Goal: Task Accomplishment & Management: Use online tool/utility

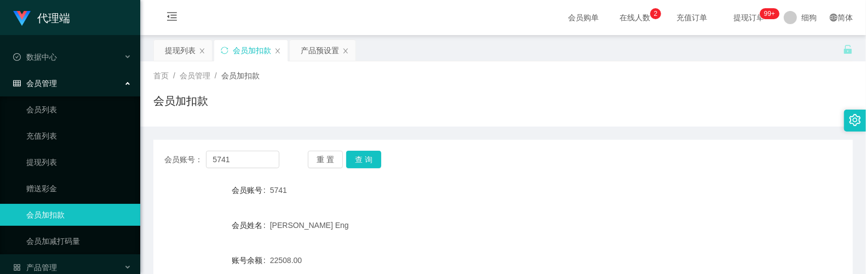
scroll to position [104, 0]
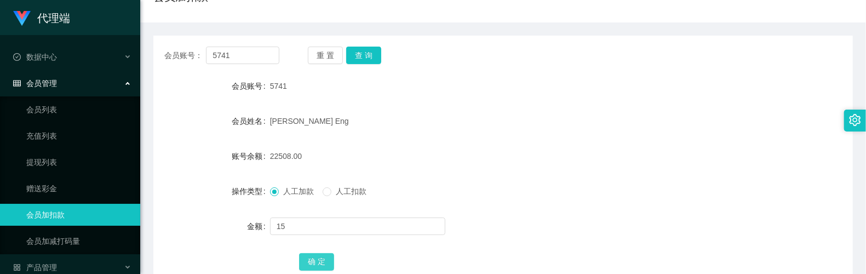
type input "15"
click at [321, 260] on button "确 定" at bounding box center [316, 262] width 35 height 18
click at [357, 64] on button "查 询" at bounding box center [363, 56] width 35 height 18
click at [314, 258] on button "确 定" at bounding box center [316, 262] width 35 height 18
drag, startPoint x: 261, startPoint y: 57, endPoint x: 181, endPoint y: 55, distance: 80.0
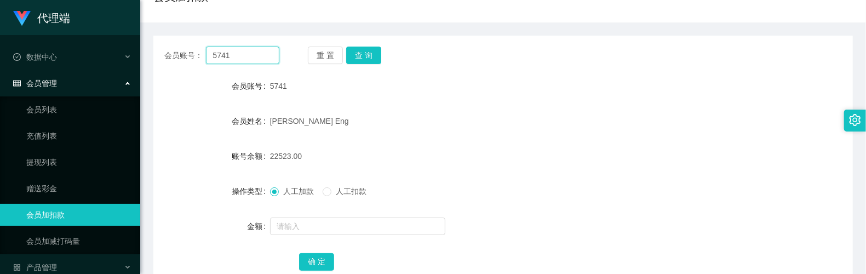
click at [181, 55] on div "会员账号： 5741" at bounding box center [221, 56] width 115 height 18
paste input "yangyang123456789"
type input "yangyang123456789"
drag, startPoint x: 373, startPoint y: 59, endPoint x: 333, endPoint y: 111, distance: 65.2
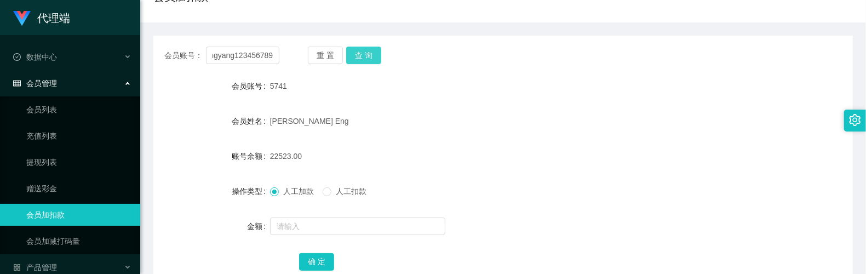
click at [373, 59] on button "查 询" at bounding box center [363, 56] width 35 height 18
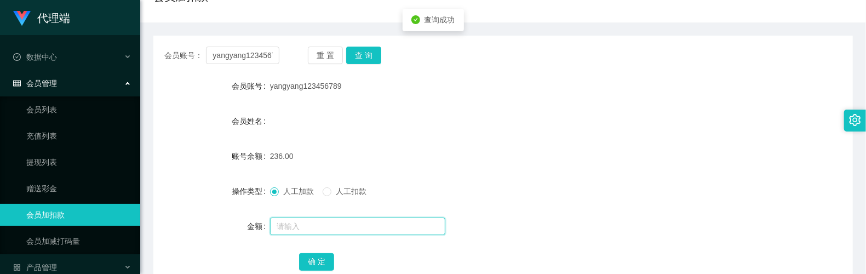
click at [303, 227] on input "text" at bounding box center [357, 226] width 175 height 18
type input "15"
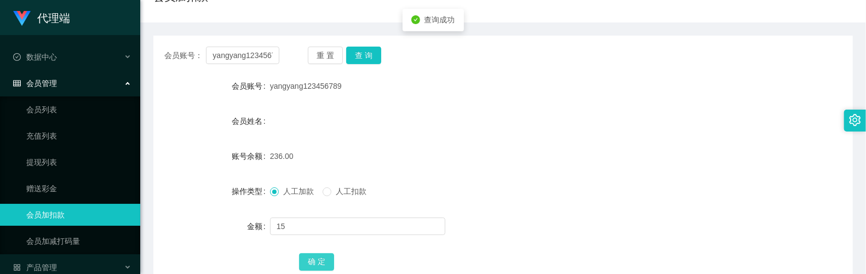
click at [321, 256] on button "确 定" at bounding box center [316, 262] width 35 height 18
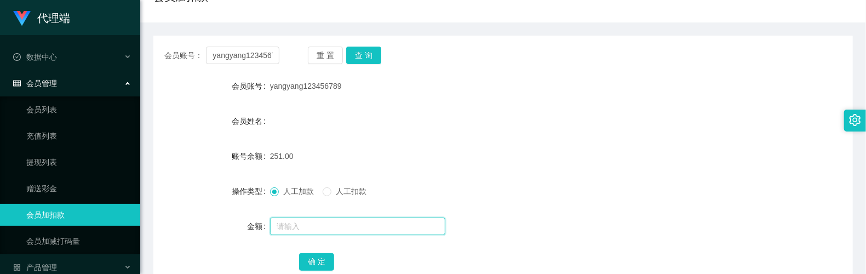
click at [323, 222] on input "text" at bounding box center [357, 226] width 175 height 18
type input "8"
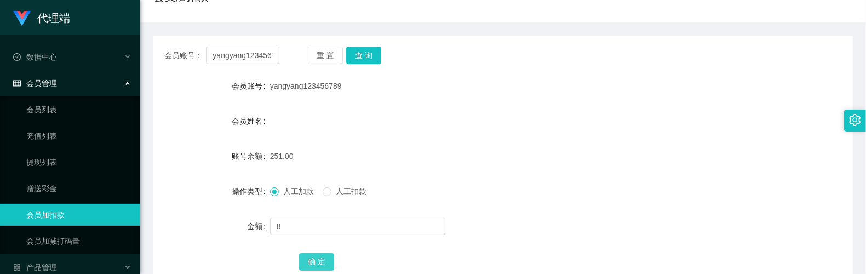
drag, startPoint x: 316, startPoint y: 263, endPoint x: 324, endPoint y: 243, distance: 21.9
click at [316, 263] on button "确 定" at bounding box center [316, 262] width 35 height 18
click at [273, 57] on input "yangyang123456789" at bounding box center [242, 56] width 73 height 18
type input "5741"
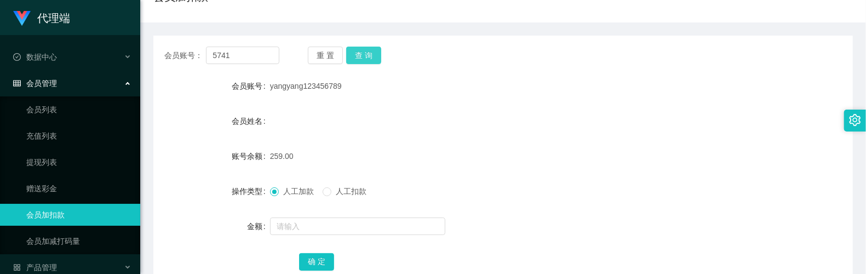
drag, startPoint x: 361, startPoint y: 54, endPoint x: 363, endPoint y: 77, distance: 23.0
click at [361, 54] on button "查 询" at bounding box center [363, 56] width 35 height 18
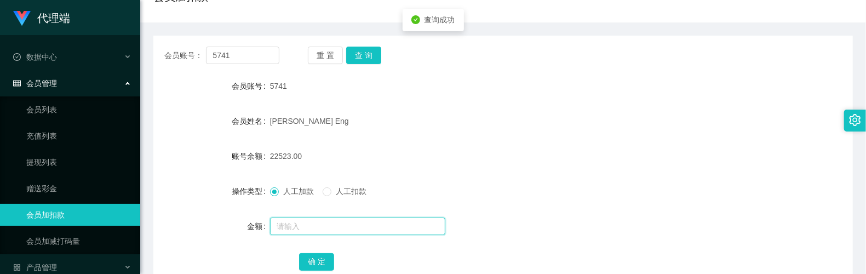
click at [317, 224] on input "text" at bounding box center [357, 226] width 175 height 18
type input "8"
click at [323, 252] on div "确 定" at bounding box center [503, 261] width 408 height 22
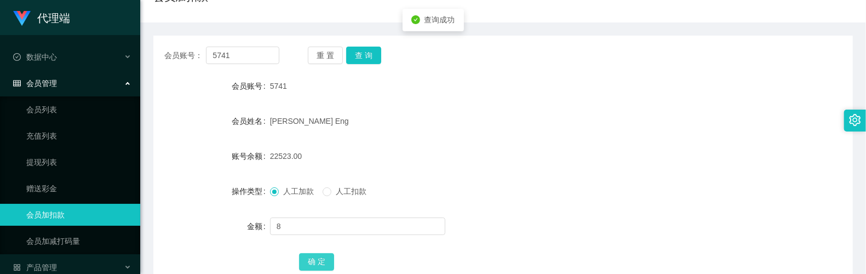
click at [323, 257] on button "确 定" at bounding box center [316, 262] width 35 height 18
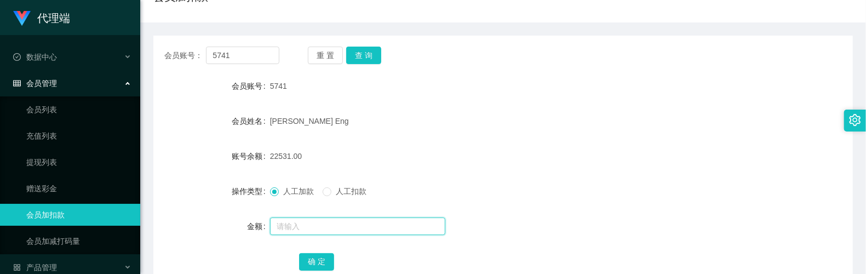
click at [360, 228] on input "text" at bounding box center [357, 226] width 175 height 18
type input "8"
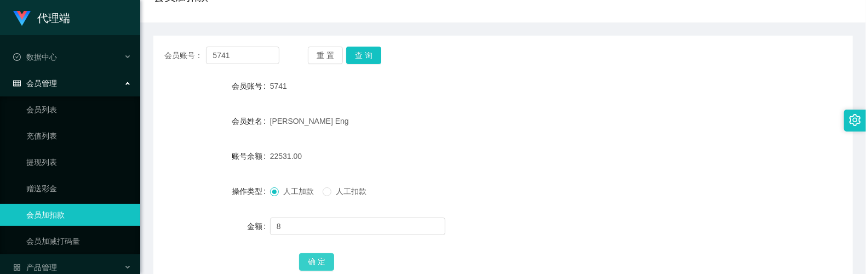
click at [326, 256] on button "确 定" at bounding box center [316, 262] width 35 height 18
drag, startPoint x: 248, startPoint y: 55, endPoint x: 152, endPoint y: 47, distance: 96.2
click at [152, 47] on main "关闭左侧 关闭右侧 关闭其它 刷新页面 提现列表 会员加扣款 产品预设置 首页 / 会员管理 / 会员加扣款 / 会员加扣款 会员账号： 5741 重 置 查…" at bounding box center [503, 113] width 726 height 365
paste input "yangyang123456789"
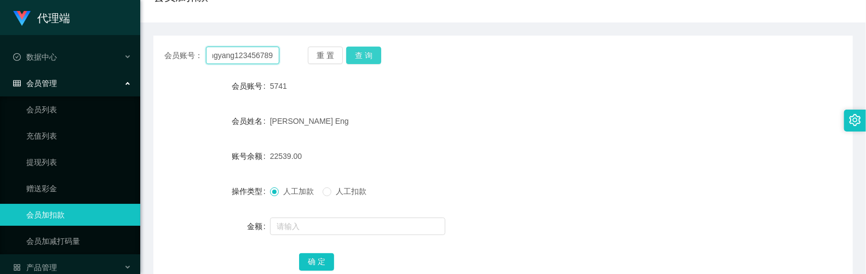
type input "yangyang123456789"
click at [364, 51] on button "查 询" at bounding box center [363, 56] width 35 height 18
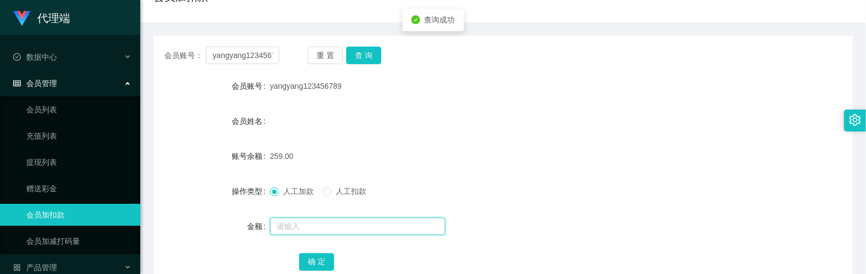
click at [324, 222] on input "text" at bounding box center [357, 226] width 175 height 18
type input "8"
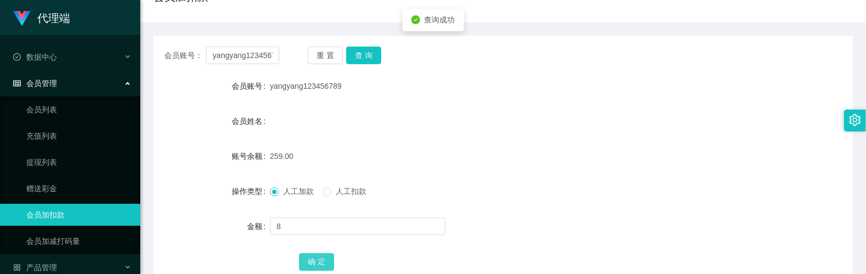
click at [319, 261] on button "确 定" at bounding box center [316, 262] width 35 height 18
click at [257, 59] on input "yangyang123456789" at bounding box center [242, 56] width 73 height 18
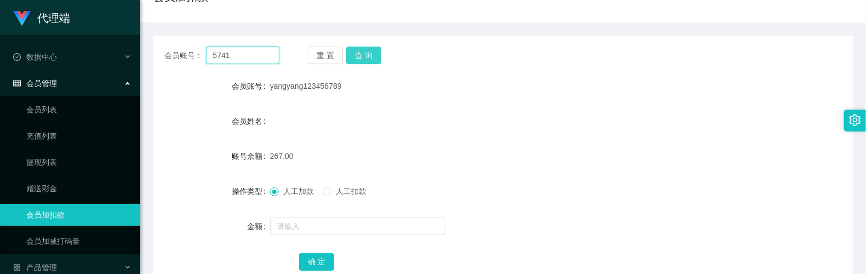
type input "5741"
drag, startPoint x: 365, startPoint y: 58, endPoint x: 353, endPoint y: 100, distance: 43.2
click at [365, 58] on button "查 询" at bounding box center [363, 56] width 35 height 18
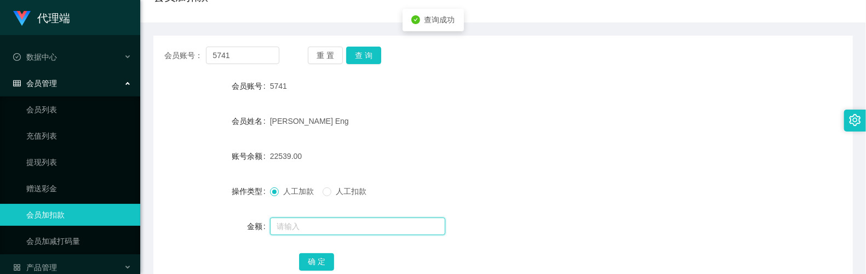
click at [324, 225] on input "text" at bounding box center [357, 226] width 175 height 18
type input "8"
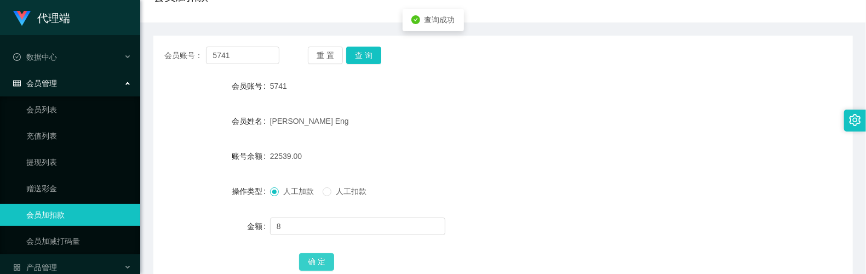
click at [321, 260] on button "确 定" at bounding box center [316, 262] width 35 height 18
drag, startPoint x: 239, startPoint y: 51, endPoint x: 177, endPoint y: 37, distance: 63.5
click at [160, 37] on div "会员账号： 5741 重 置 查 询 会员账号 5741 会员姓名 [PERSON_NAME] Eng 账号余额 22547.00 操作类型 人工加款 人工扣…" at bounding box center [502, 166] width 699 height 261
paste input "yangyang123456789"
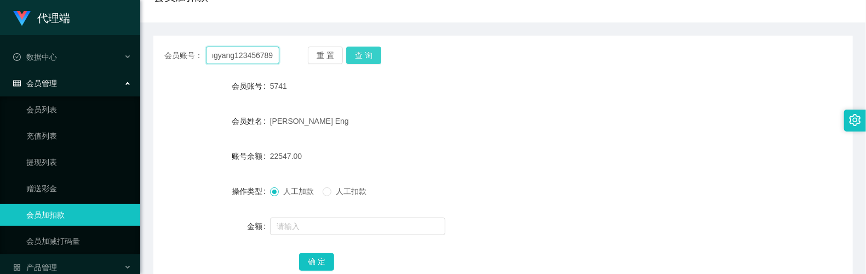
type input "yangyang123456789"
click at [362, 60] on button "查 询" at bounding box center [363, 56] width 35 height 18
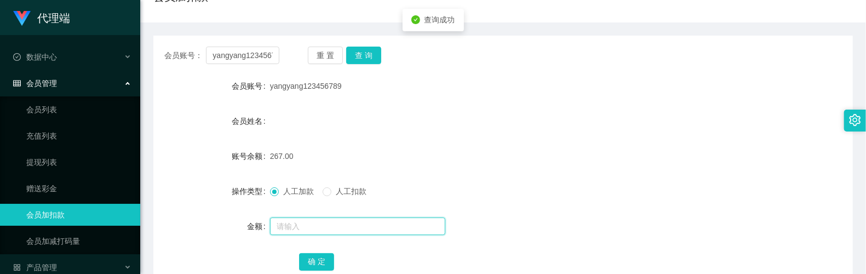
click at [298, 219] on input "text" at bounding box center [357, 226] width 175 height 18
type input "8"
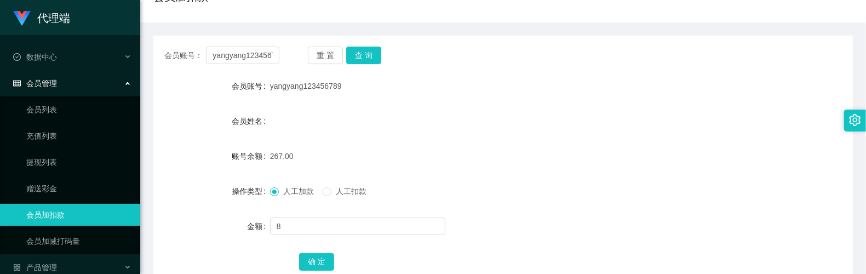
click at [338, 255] on div "确 定" at bounding box center [503, 261] width 408 height 22
click at [327, 257] on button "确 定" at bounding box center [316, 262] width 35 height 18
drag, startPoint x: 318, startPoint y: 231, endPoint x: 318, endPoint y: 217, distance: 14.2
click at [318, 231] on input "text" at bounding box center [357, 226] width 175 height 18
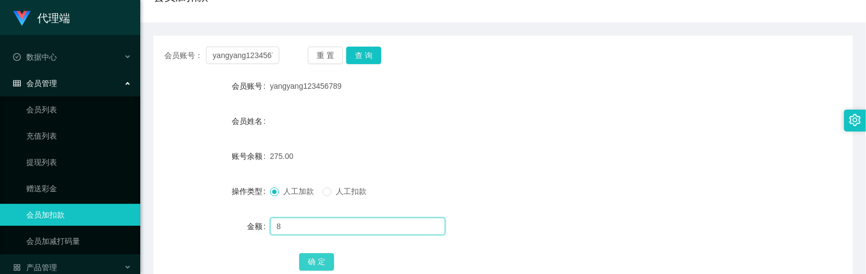
type input "8"
drag, startPoint x: 325, startPoint y: 257, endPoint x: 327, endPoint y: 244, distance: 12.7
click at [325, 257] on button "确 定" at bounding box center [316, 262] width 35 height 18
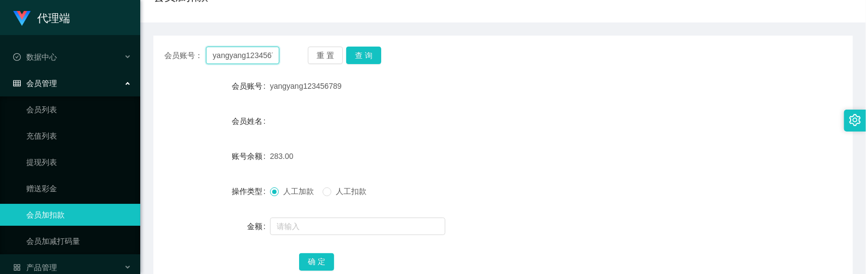
click at [272, 62] on input "yangyang123456789" at bounding box center [242, 56] width 73 height 18
type input "5741"
click at [368, 51] on button "查 询" at bounding box center [363, 56] width 35 height 18
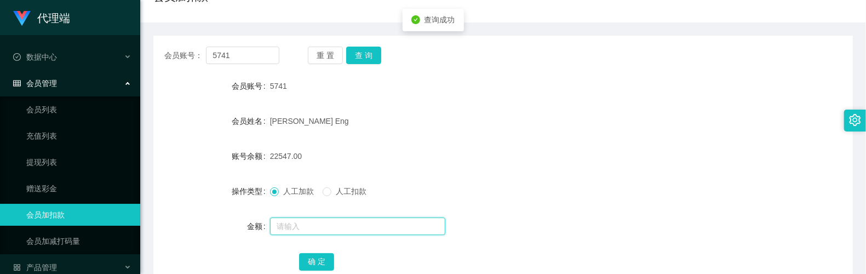
click at [343, 226] on input "text" at bounding box center [357, 226] width 175 height 18
type input "8"
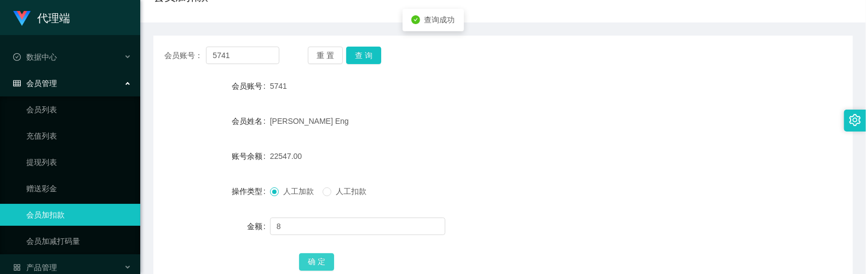
click at [312, 257] on button "确 定" at bounding box center [316, 262] width 35 height 18
drag, startPoint x: 249, startPoint y: 56, endPoint x: 382, endPoint y: 69, distance: 134.3
click at [179, 50] on div "会员账号： 5741" at bounding box center [221, 56] width 115 height 18
paste input "yangyang123456789"
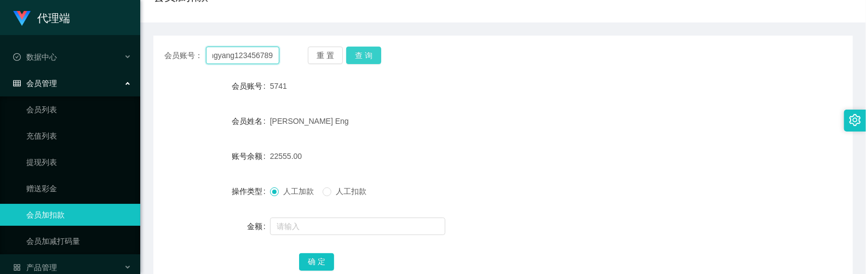
type input "yangyang123456789"
drag, startPoint x: 372, startPoint y: 62, endPoint x: 366, endPoint y: 72, distance: 11.6
click at [372, 62] on button "查 询" at bounding box center [363, 56] width 35 height 18
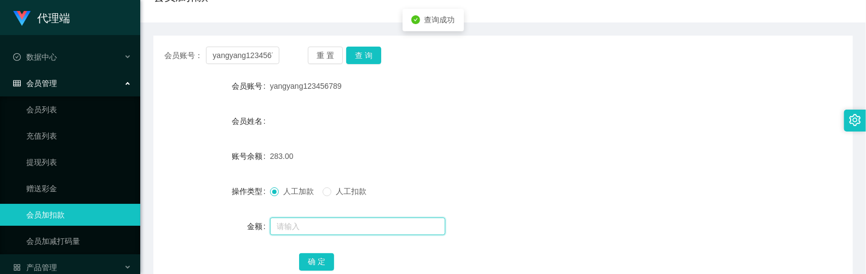
click at [335, 223] on input "text" at bounding box center [357, 226] width 175 height 18
type input "8"
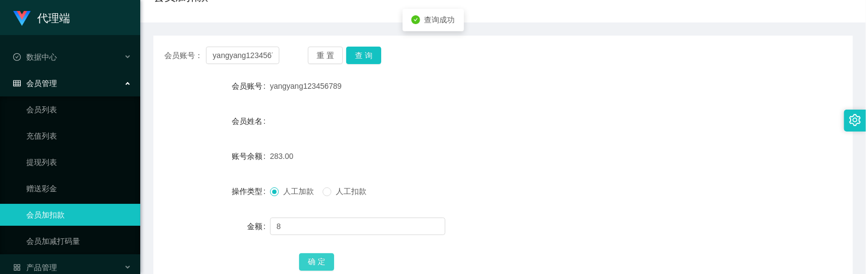
click at [308, 261] on button "确 定" at bounding box center [316, 262] width 35 height 18
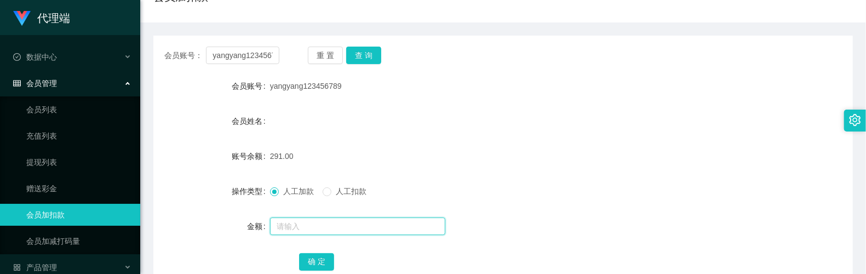
click at [334, 222] on input "text" at bounding box center [357, 226] width 175 height 18
type input "8"
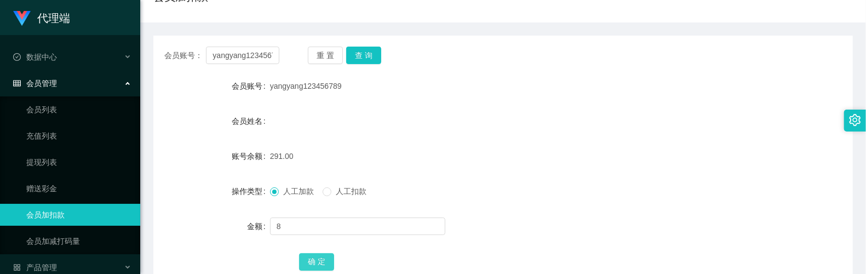
click at [321, 264] on button "确 定" at bounding box center [316, 262] width 35 height 18
click at [260, 58] on input "yangyang123456789" at bounding box center [242, 56] width 73 height 18
type input "5741"
click at [363, 55] on button "查 询" at bounding box center [363, 56] width 35 height 18
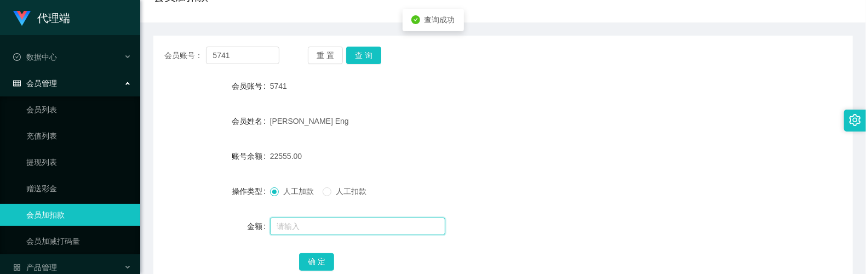
click at [349, 226] on input "text" at bounding box center [357, 226] width 175 height 18
type input "16"
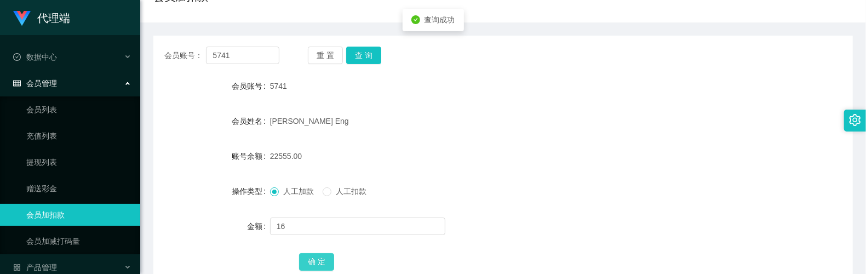
click at [329, 263] on button "确 定" at bounding box center [316, 262] width 35 height 18
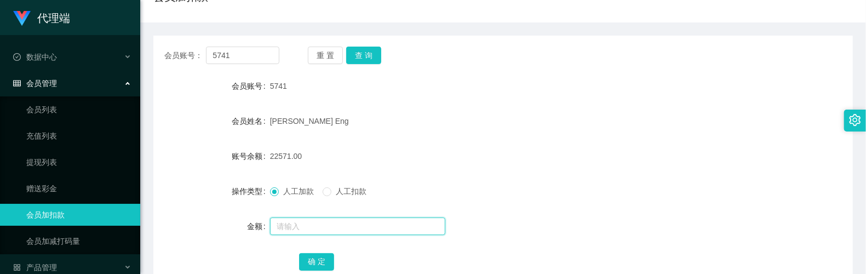
click at [301, 228] on input "text" at bounding box center [357, 226] width 175 height 18
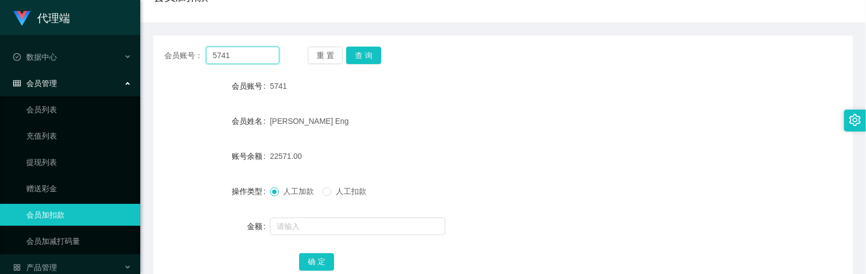
drag, startPoint x: 255, startPoint y: 59, endPoint x: 325, endPoint y: 79, distance: 72.3
click at [136, 61] on section "代理端 数据中心 会员管理 会员列表 充值列表 提现列表 赠送彩金 会员加扣款 会员加减打码量 产品管理 开奖记录 注单管理 产品列表 即时注单 产品预设置 …" at bounding box center [433, 121] width 866 height 451
paste input "yangyang123456789"
type input "yangyang123456789"
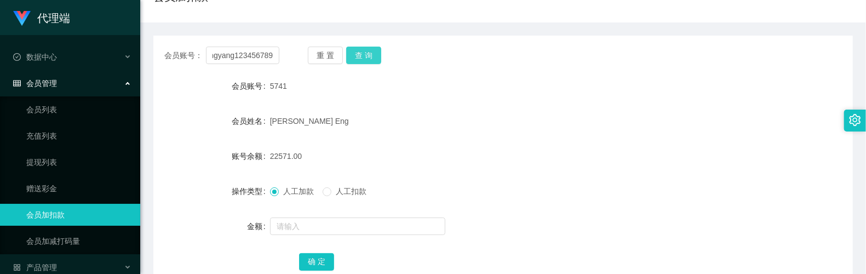
click at [372, 49] on button "查 询" at bounding box center [363, 56] width 35 height 18
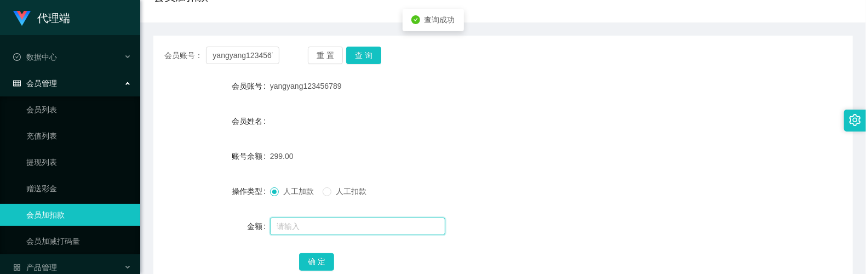
click at [329, 229] on input "text" at bounding box center [357, 226] width 175 height 18
type input "8"
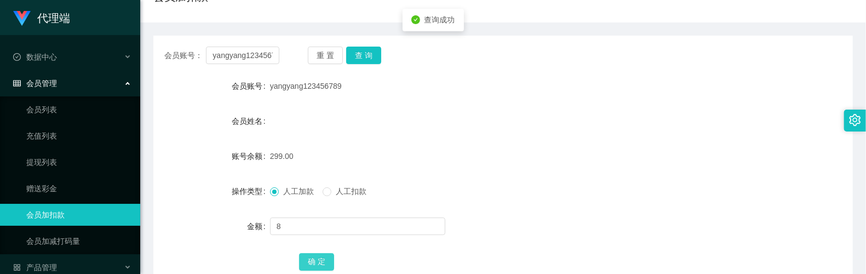
drag, startPoint x: 327, startPoint y: 265, endPoint x: 375, endPoint y: 141, distance: 132.8
click at [327, 265] on button "确 定" at bounding box center [316, 262] width 35 height 18
click at [266, 58] on input "yangyang123456789" at bounding box center [242, 56] width 73 height 18
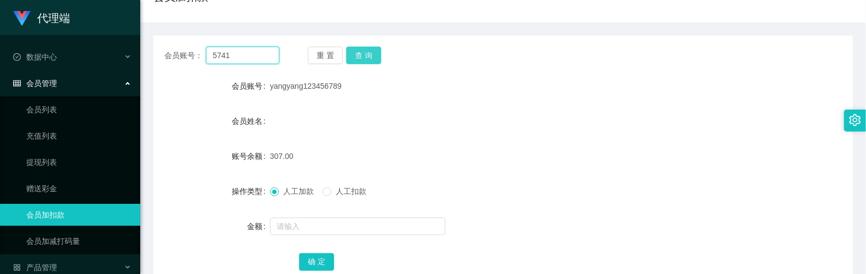
type input "5741"
click at [370, 49] on button "查 询" at bounding box center [363, 56] width 35 height 18
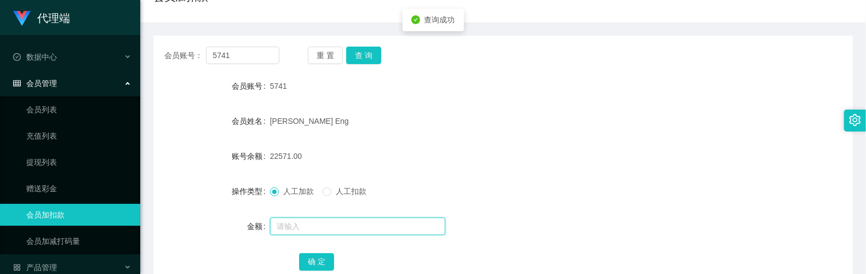
click at [302, 220] on input "text" at bounding box center [357, 226] width 175 height 18
type input "1"
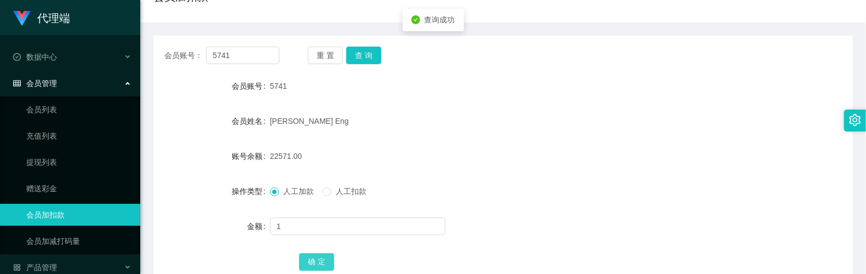
drag, startPoint x: 309, startPoint y: 255, endPoint x: 241, endPoint y: 231, distance: 72.2
click at [309, 255] on button "确 定" at bounding box center [316, 262] width 35 height 18
drag, startPoint x: 256, startPoint y: 53, endPoint x: 208, endPoint y: 48, distance: 48.4
click at [208, 48] on input "5741" at bounding box center [242, 56] width 73 height 18
paste input "yangyang123456789"
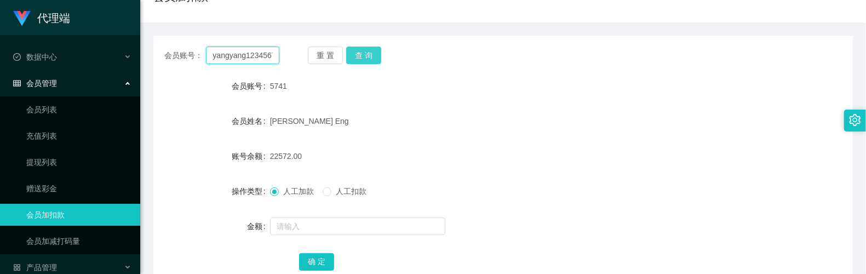
scroll to position [0, 11]
type input "yangyang123456789"
click at [355, 56] on button "查 询" at bounding box center [363, 56] width 35 height 18
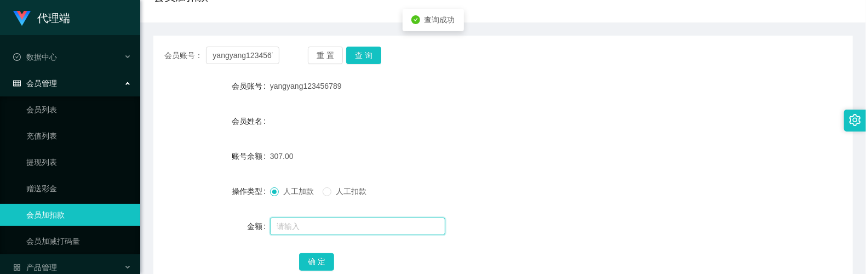
click at [307, 226] on input "text" at bounding box center [357, 226] width 175 height 18
type input "8"
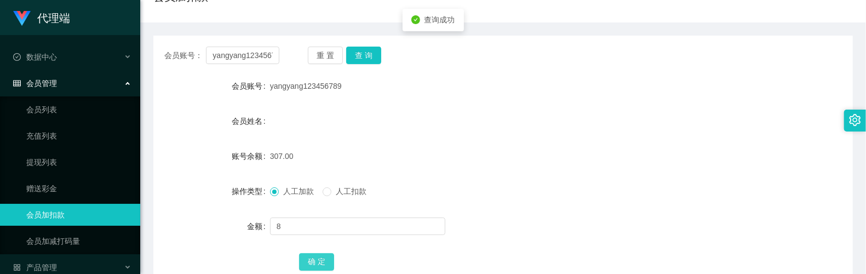
click at [320, 268] on button "确 定" at bounding box center [316, 262] width 35 height 18
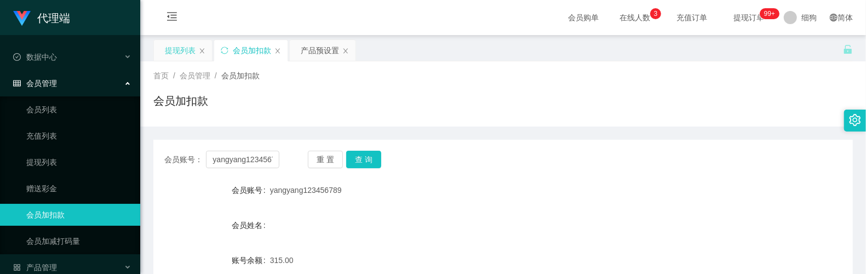
click at [182, 56] on div "提现列表" at bounding box center [180, 50] width 31 height 21
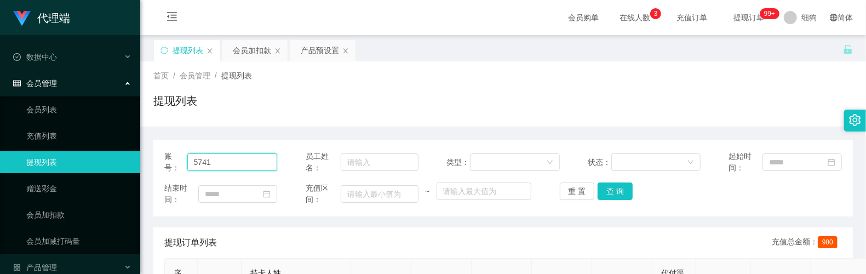
click at [256, 163] on input "5741" at bounding box center [232, 162] width 90 height 18
click at [252, 55] on div "会员加扣款" at bounding box center [252, 50] width 38 height 21
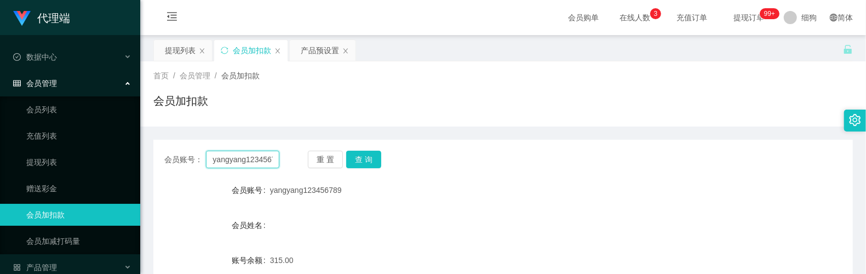
click at [264, 158] on input "yangyang123456789" at bounding box center [242, 160] width 73 height 18
type input "5741"
click at [384, 156] on div "重 置 查 询" at bounding box center [365, 160] width 115 height 18
click at [380, 157] on div "重 置 查 询" at bounding box center [365, 160] width 115 height 18
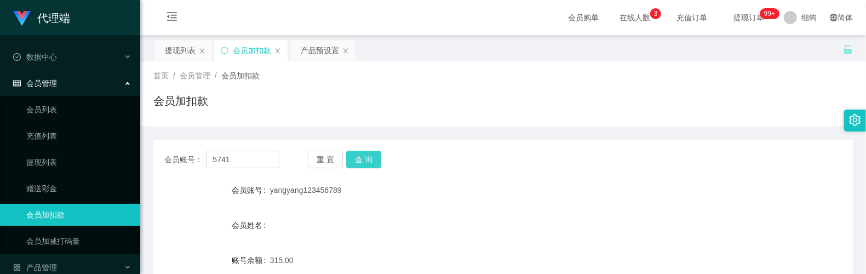
click at [375, 160] on button "查 询" at bounding box center [363, 160] width 35 height 18
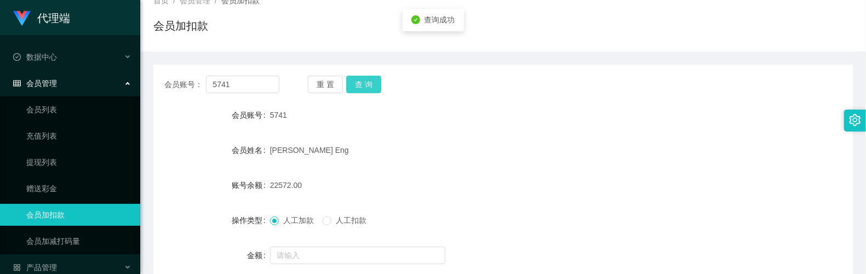
scroll to position [177, 0]
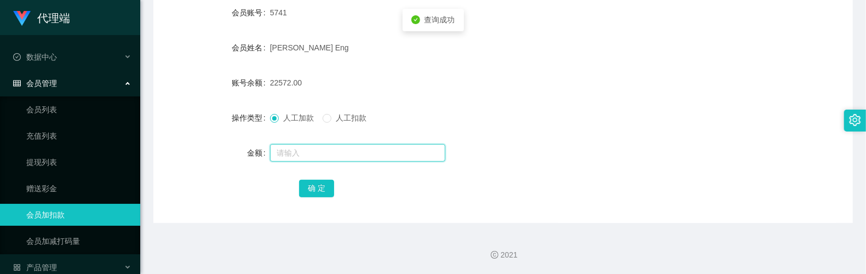
click at [325, 158] on input "text" at bounding box center [357, 153] width 175 height 18
type input "8"
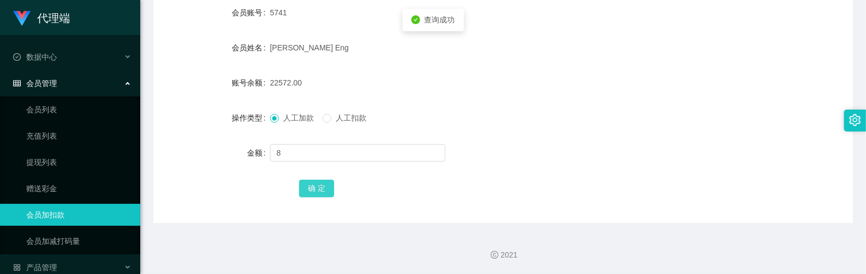
click at [303, 181] on button "确 定" at bounding box center [316, 189] width 35 height 18
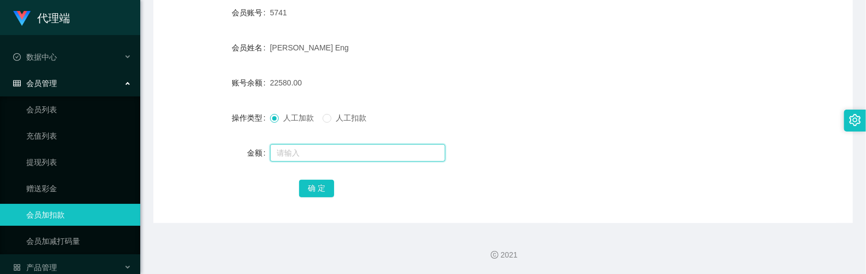
click at [322, 147] on input "text" at bounding box center [357, 153] width 175 height 18
type input "8"
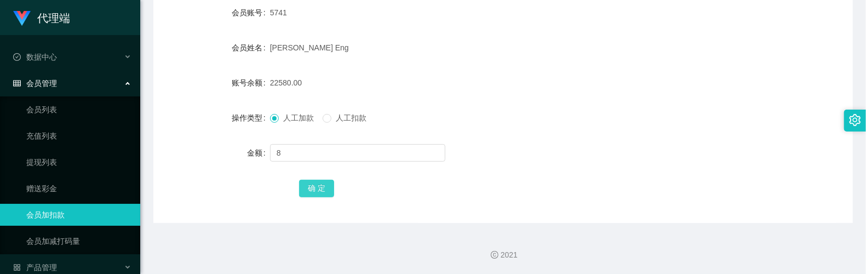
click at [323, 193] on button "确 定" at bounding box center [316, 189] width 35 height 18
click at [326, 189] on button "确 定" at bounding box center [316, 189] width 35 height 18
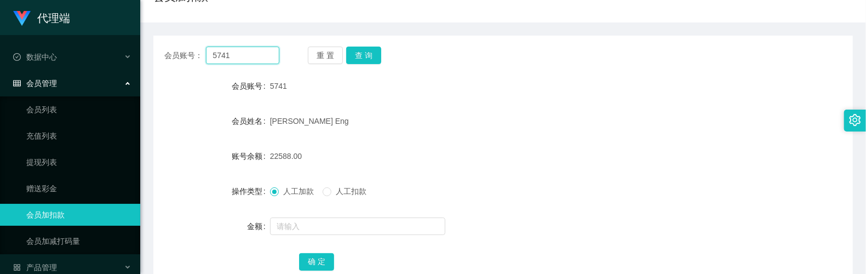
drag, startPoint x: 246, startPoint y: 58, endPoint x: 156, endPoint y: 54, distance: 89.9
click at [151, 54] on main "关闭左侧 关闭右侧 关闭其它 刷新页面 提现列表 会员加扣款 产品预设置 首页 / 会员管理 / 会员加扣款 / 会员加扣款 会员账号： 5741 重 置 查…" at bounding box center [503, 113] width 726 height 365
paste input "yangyang123456789"
type input "yangyang123456789"
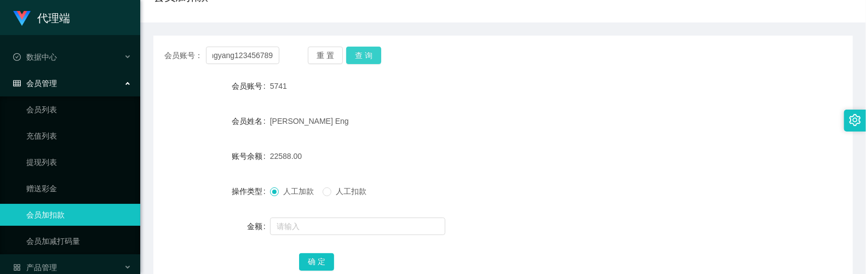
click at [351, 55] on button "查 询" at bounding box center [363, 56] width 35 height 18
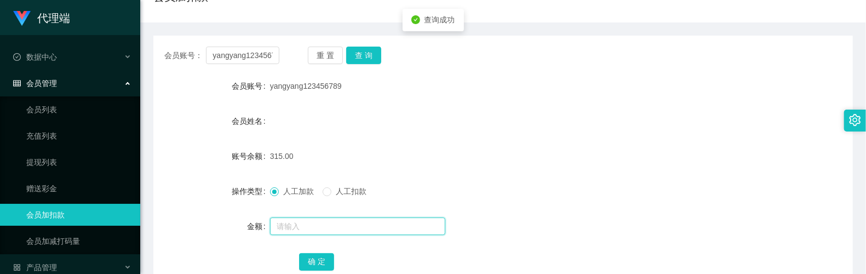
click at [318, 225] on input "text" at bounding box center [357, 226] width 175 height 18
type input "8"
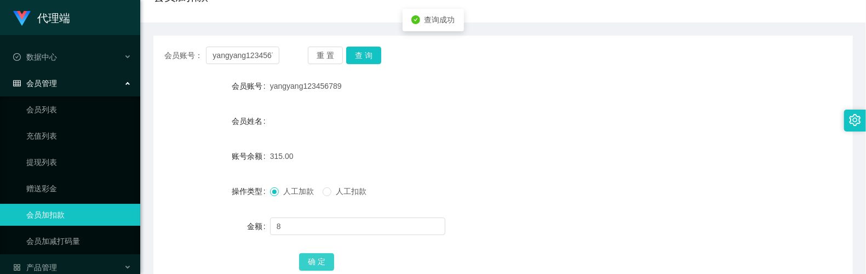
click at [318, 264] on button "确 定" at bounding box center [316, 262] width 35 height 18
click at [267, 56] on input "yangyang123456789" at bounding box center [242, 56] width 73 height 18
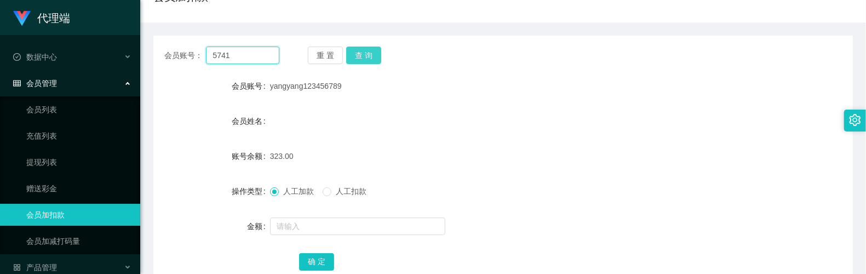
type input "5741"
click at [371, 57] on button "查 询" at bounding box center [363, 56] width 35 height 18
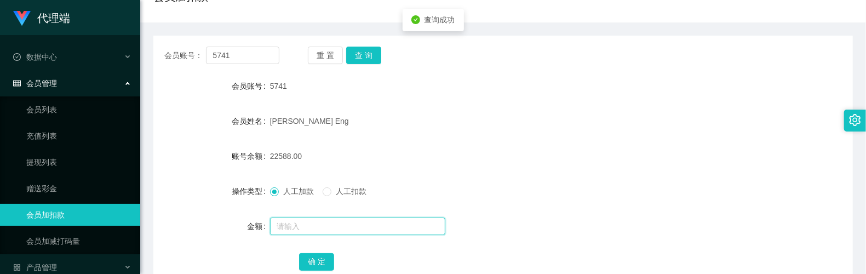
click at [345, 228] on input "text" at bounding box center [357, 226] width 175 height 18
type input "8"
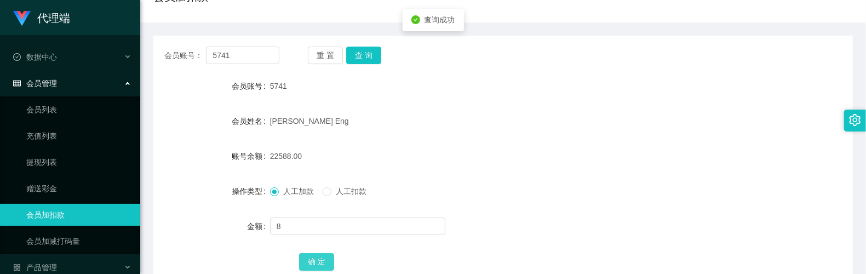
drag, startPoint x: 317, startPoint y: 257, endPoint x: 319, endPoint y: 251, distance: 6.4
click at [317, 257] on button "确 定" at bounding box center [316, 262] width 35 height 18
click at [556, 66] on div "会员账号： 5741 重 置 查 询 会员账号 5741 会员姓名 [PERSON_NAME] Eng 账号余额 22596.00 操作类型 人工加款 人工扣…" at bounding box center [502, 166] width 699 height 261
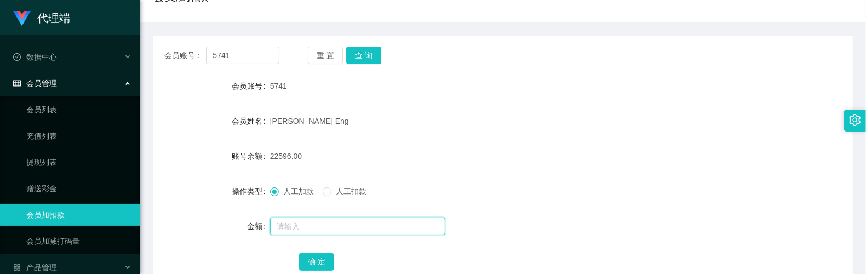
click at [345, 228] on input "text" at bounding box center [357, 226] width 175 height 18
type input "8"
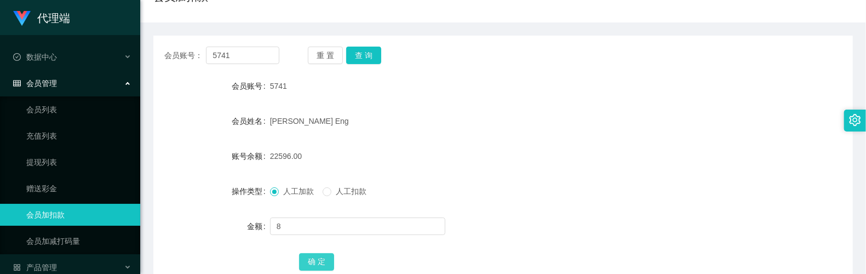
click at [325, 257] on button "确 定" at bounding box center [316, 262] width 35 height 18
drag, startPoint x: 252, startPoint y: 55, endPoint x: 229, endPoint y: 49, distance: 23.6
click at [212, 53] on input "5741" at bounding box center [242, 56] width 73 height 18
paste input "yangyang123456789"
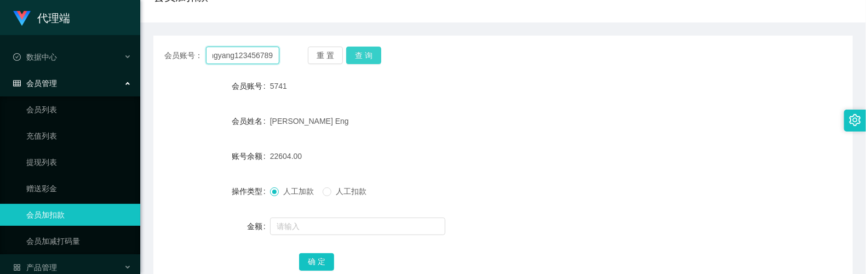
type input "yangyang123456789"
click at [358, 54] on button "查 询" at bounding box center [363, 56] width 35 height 18
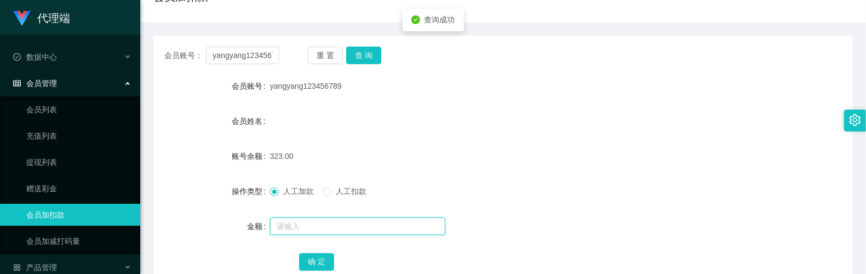
click at [308, 221] on input "text" at bounding box center [357, 226] width 175 height 18
type input "8"
drag, startPoint x: 316, startPoint y: 256, endPoint x: 318, endPoint y: 234, distance: 22.0
click at [316, 256] on button "确 定" at bounding box center [316, 262] width 35 height 18
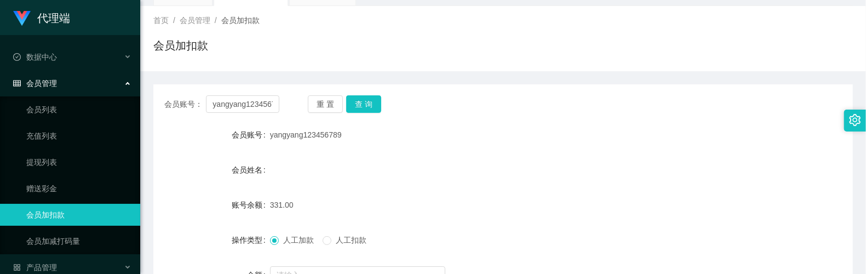
scroll to position [31, 0]
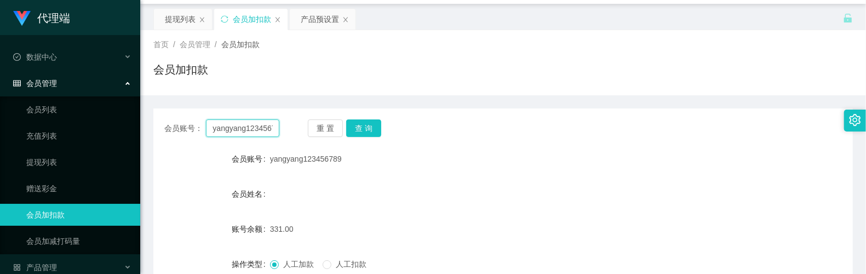
click at [257, 136] on input "yangyang123456789" at bounding box center [242, 128] width 73 height 18
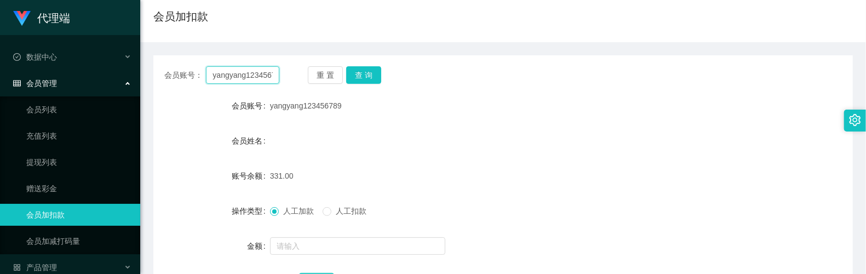
scroll to position [177, 0]
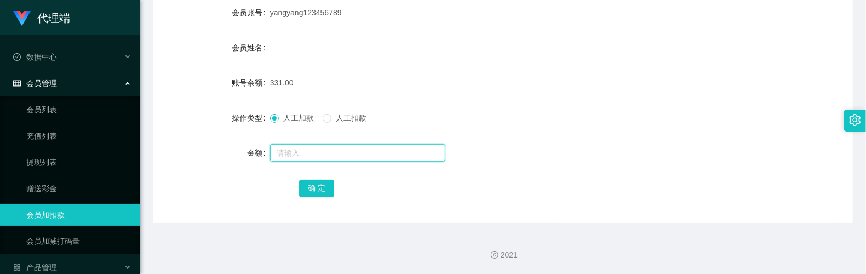
click at [306, 152] on input "text" at bounding box center [357, 153] width 175 height 18
type input "8"
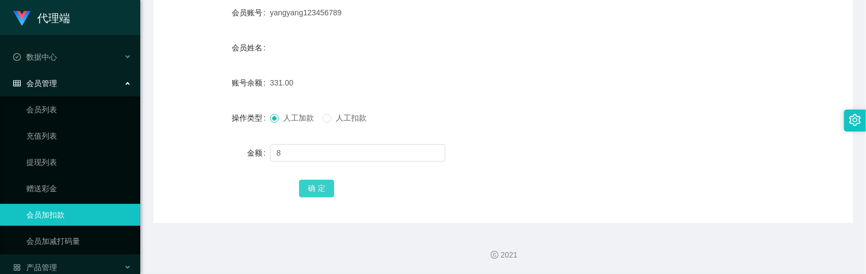
click at [324, 187] on button "确 定" at bounding box center [316, 189] width 35 height 18
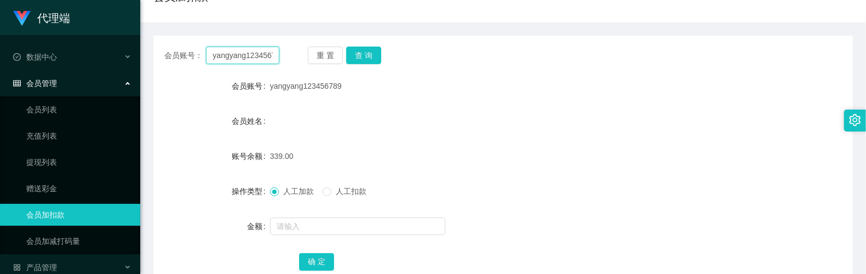
click at [269, 57] on input "yangyang123456789" at bounding box center [242, 56] width 73 height 18
type input "5741"
click at [375, 58] on button "查 询" at bounding box center [363, 56] width 35 height 18
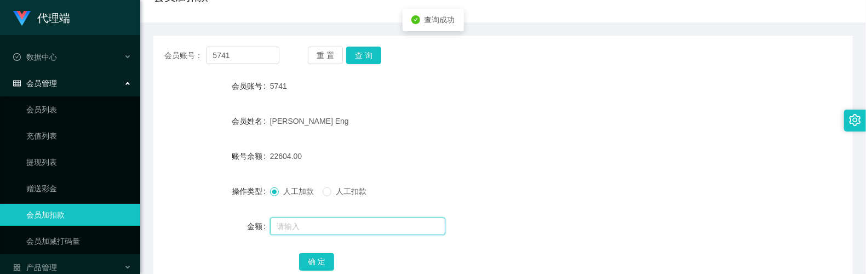
click at [319, 220] on input "text" at bounding box center [357, 226] width 175 height 18
type input "8"
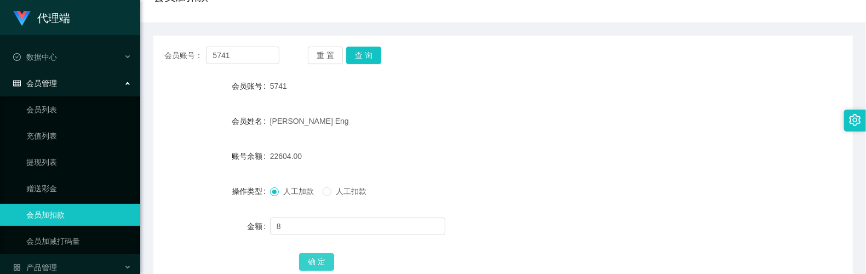
click at [323, 259] on button "确 定" at bounding box center [316, 262] width 35 height 18
drag, startPoint x: 257, startPoint y: 56, endPoint x: 116, endPoint y: 56, distance: 140.7
click at [116, 56] on section "代理端 数据中心 会员管理 会员列表 充值列表 提现列表 赠送彩金 会员加扣款 会员加减打码量 产品管理 开奖记录 注单管理 产品列表 即时注单 产品预设置 …" at bounding box center [433, 121] width 866 height 451
paste input "yangyang123456789"
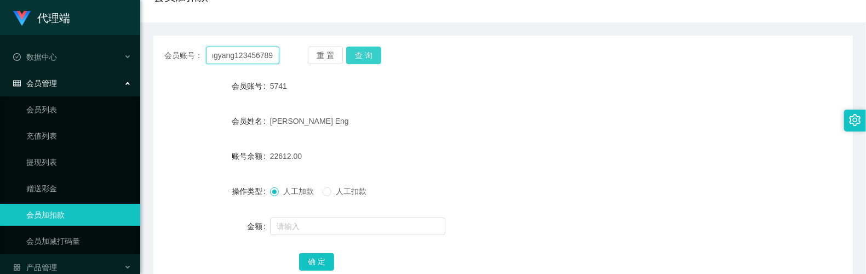
type input "yangyang123456789"
click at [363, 53] on button "查 询" at bounding box center [363, 56] width 35 height 18
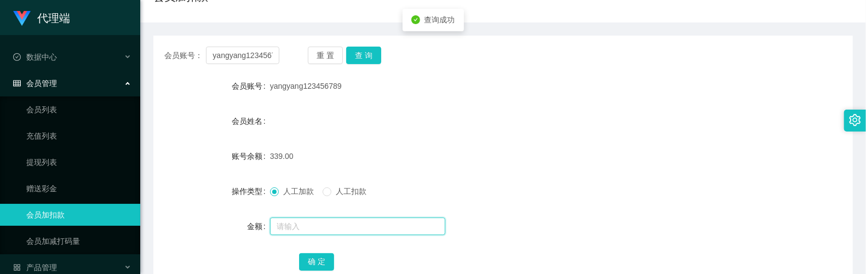
click at [319, 227] on input "text" at bounding box center [357, 226] width 175 height 18
type input "8"
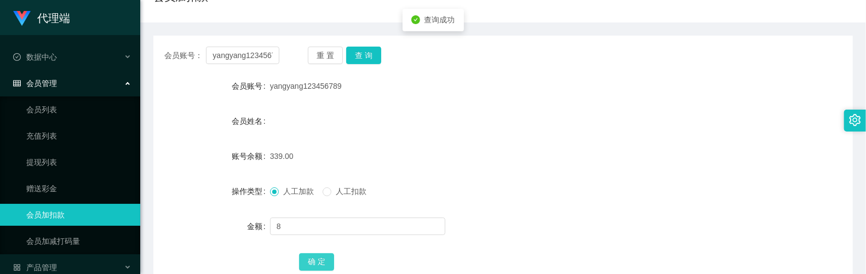
click at [307, 266] on button "确 定" at bounding box center [316, 262] width 35 height 18
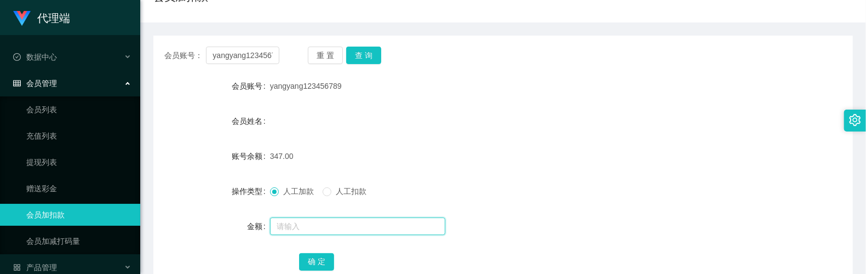
click at [292, 222] on input "text" at bounding box center [357, 226] width 175 height 18
type input "8"
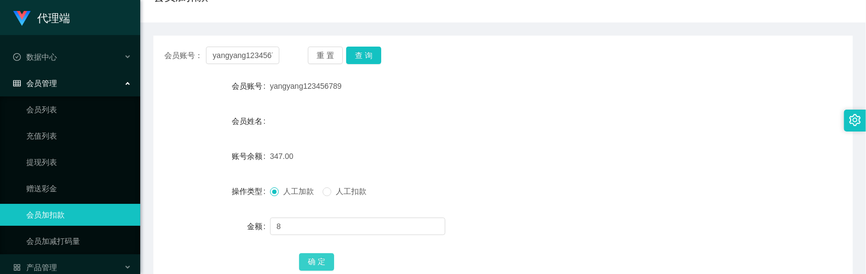
click at [314, 255] on button "确 定" at bounding box center [316, 262] width 35 height 18
click at [267, 62] on input "yangyang123456789" at bounding box center [242, 56] width 73 height 18
type input "5741"
click at [371, 59] on button "查 询" at bounding box center [363, 56] width 35 height 18
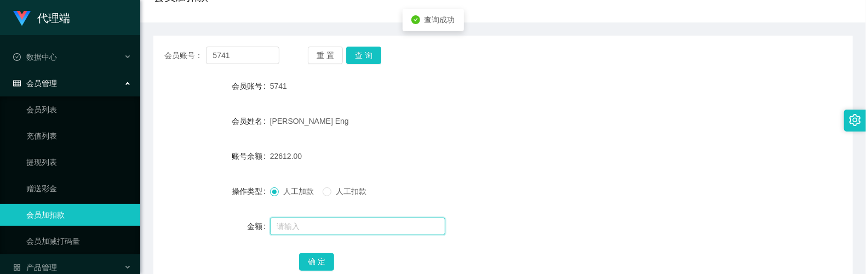
click at [298, 225] on input "text" at bounding box center [357, 226] width 175 height 18
type input "8"
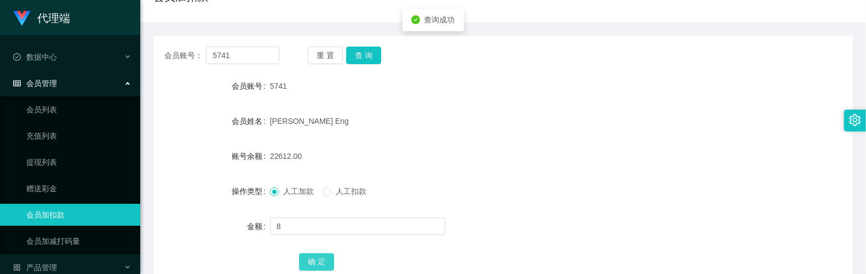
click at [316, 255] on button "确 定" at bounding box center [316, 262] width 35 height 18
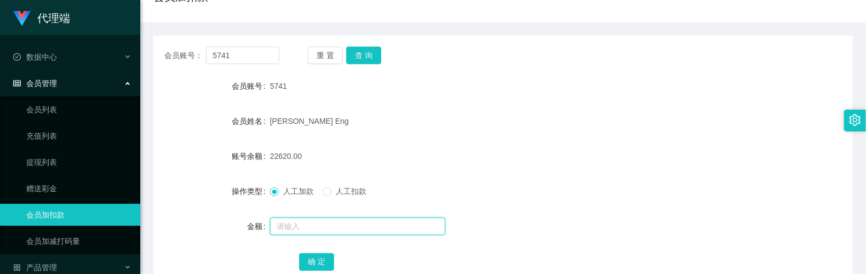
click at [284, 217] on input "text" at bounding box center [357, 226] width 175 height 18
type input "8"
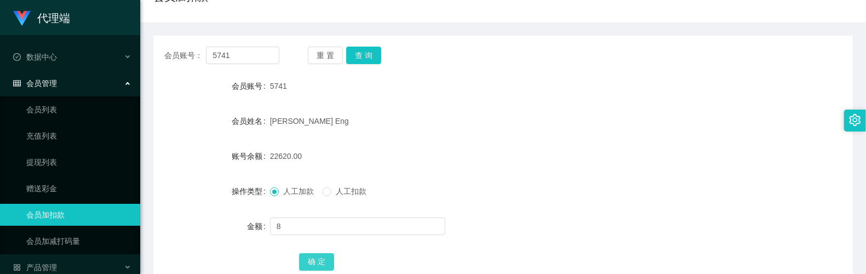
drag, startPoint x: 316, startPoint y: 259, endPoint x: 329, endPoint y: 186, distance: 73.9
click at [316, 259] on button "确 定" at bounding box center [316, 262] width 35 height 18
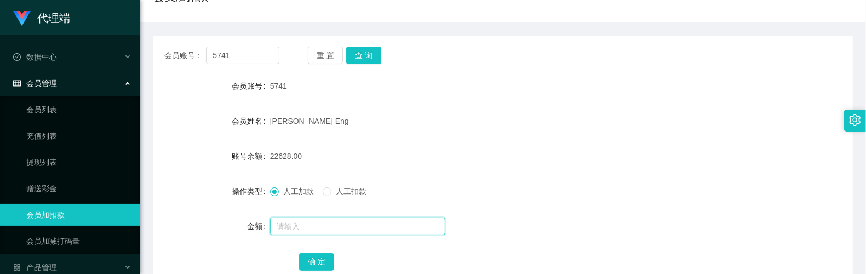
click at [301, 222] on input "text" at bounding box center [357, 226] width 175 height 18
type input "8"
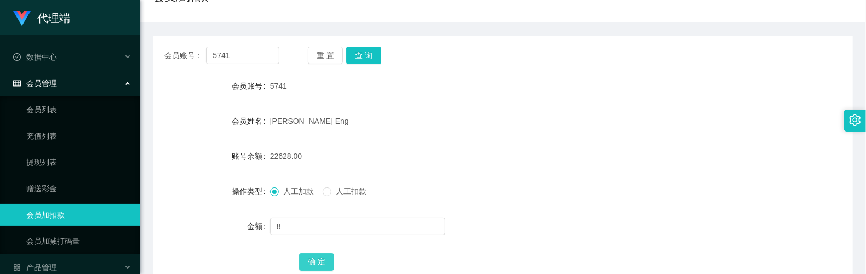
click at [319, 257] on button "确 定" at bounding box center [316, 262] width 35 height 18
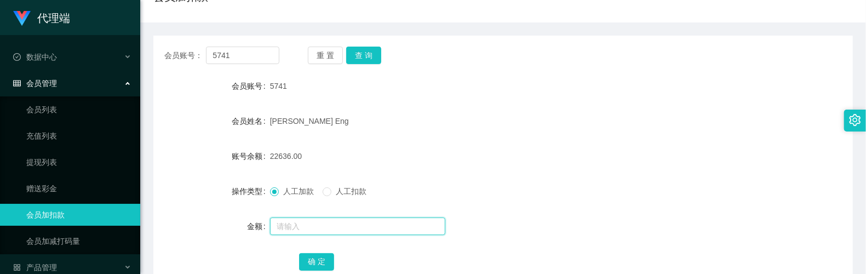
click at [301, 228] on input "text" at bounding box center [357, 226] width 175 height 18
type input "8"
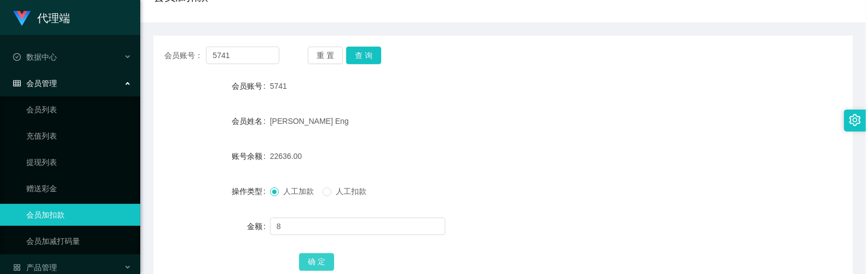
click at [313, 257] on button "确 定" at bounding box center [316, 262] width 35 height 18
